Goal: Navigation & Orientation: Understand site structure

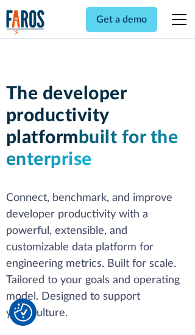
scroll to position [184, 0]
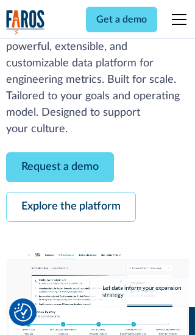
click at [60, 167] on link "Request a demo" at bounding box center [60, 167] width 108 height 30
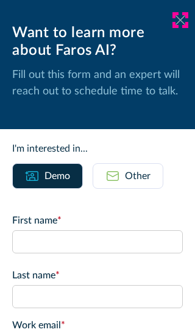
click at [180, 20] on icon at bounding box center [180, 19] width 10 height 9
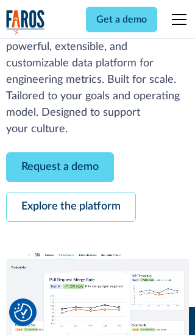
scroll to position [224, 0]
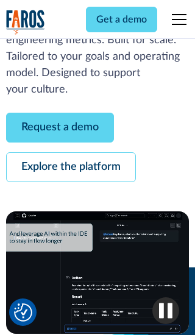
click at [71, 167] on link "Explore the platform" at bounding box center [71, 167] width 130 height 30
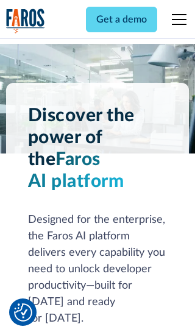
scroll to position [9155, 0]
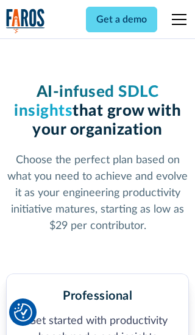
scroll to position [1893, 0]
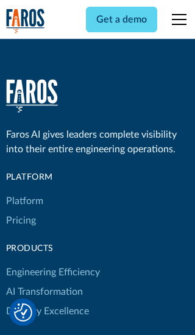
click at [24, 191] on link "Platform" at bounding box center [24, 200] width 37 height 19
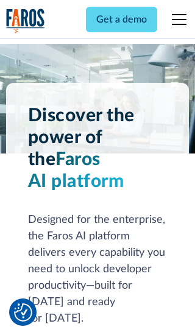
scroll to position [9546, 0]
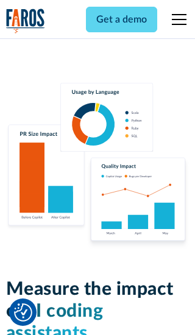
scroll to position [7536, 0]
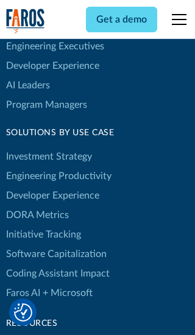
click at [37, 205] on link "DORA Metrics" at bounding box center [37, 214] width 63 height 19
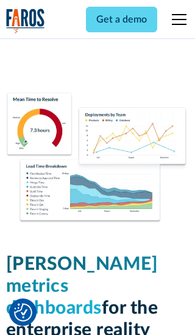
scroll to position [5339, 0]
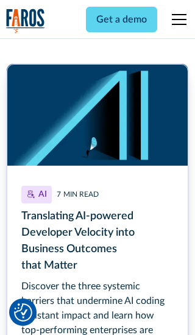
scroll to position [5510, 0]
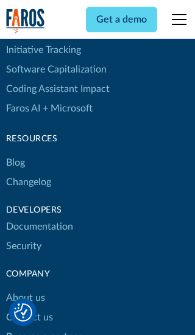
click at [28, 172] on link "Changelog" at bounding box center [28, 181] width 45 height 19
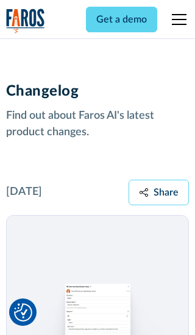
scroll to position [14719, 0]
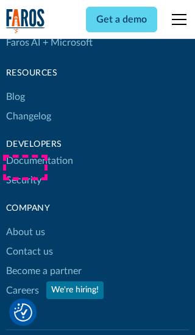
click at [25, 222] on link "About us" at bounding box center [25, 231] width 39 height 19
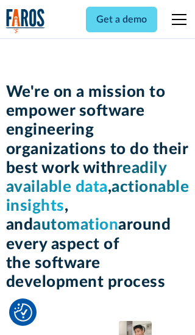
scroll to position [4206, 0]
